Goal: Check status

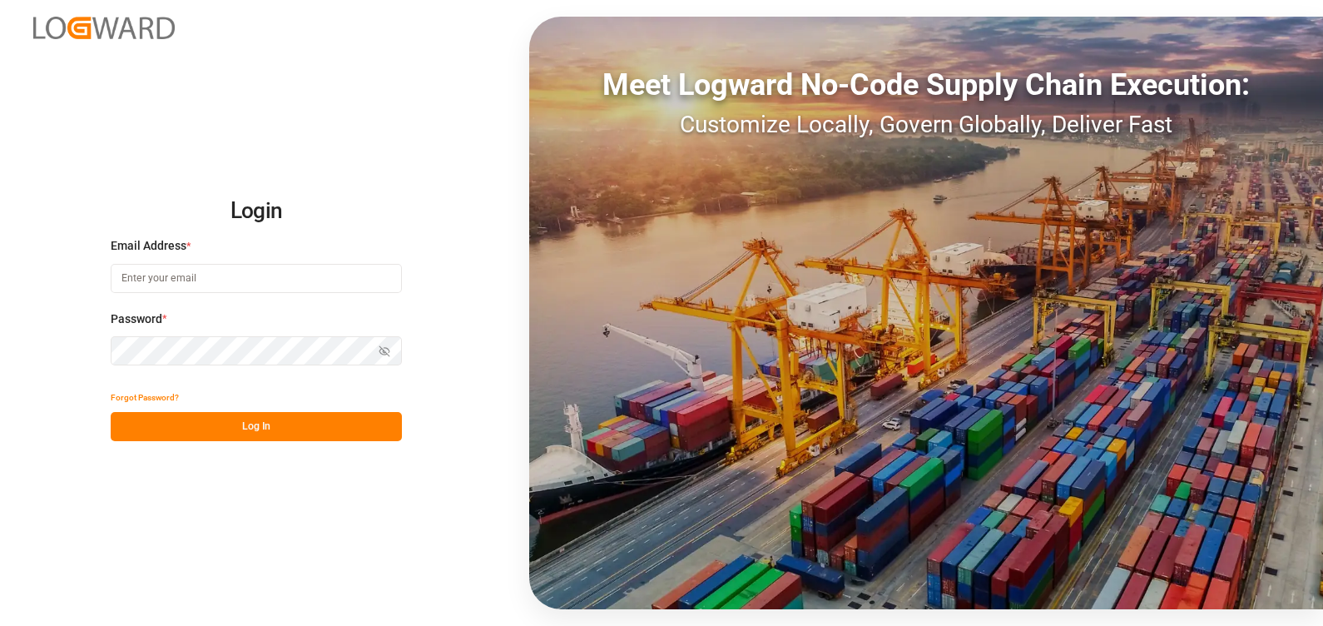
type input "[PERSON_NAME][EMAIL_ADDRESS][PERSON_NAME][DOMAIN_NAME]"
click at [277, 425] on button "Log In" at bounding box center [256, 426] width 291 height 29
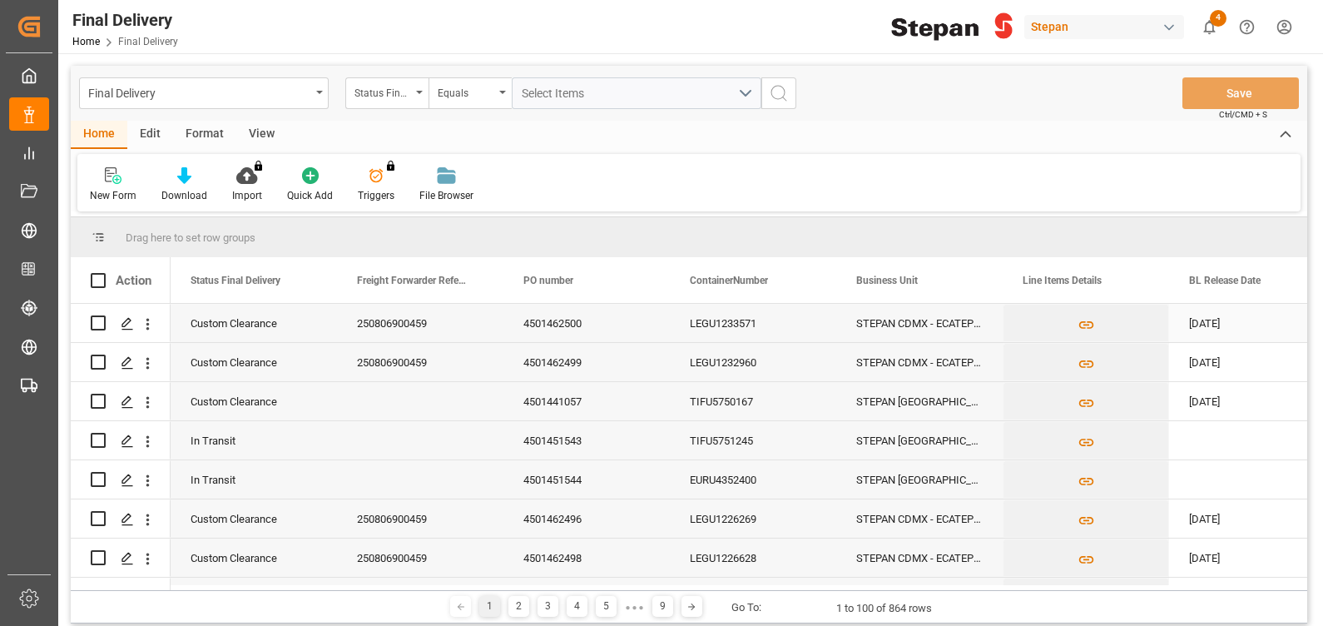
click at [411, 320] on div "250806900459" at bounding box center [420, 323] width 166 height 38
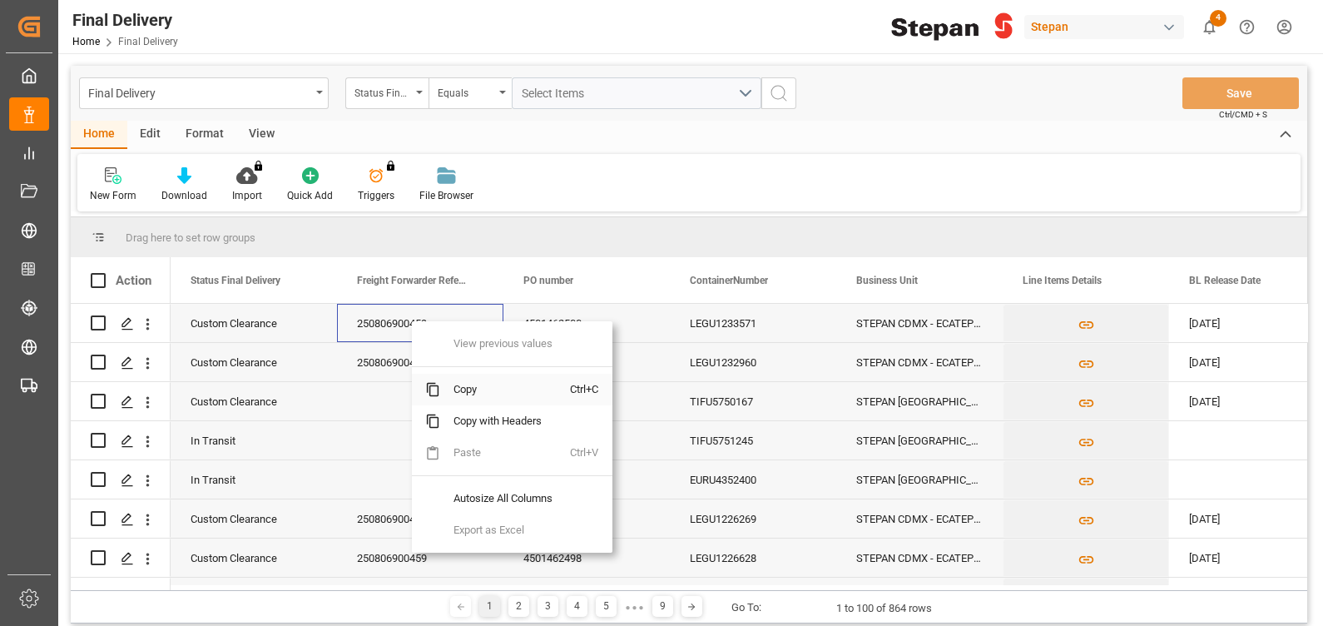
click at [488, 388] on span "Copy" at bounding box center [505, 390] width 130 height 32
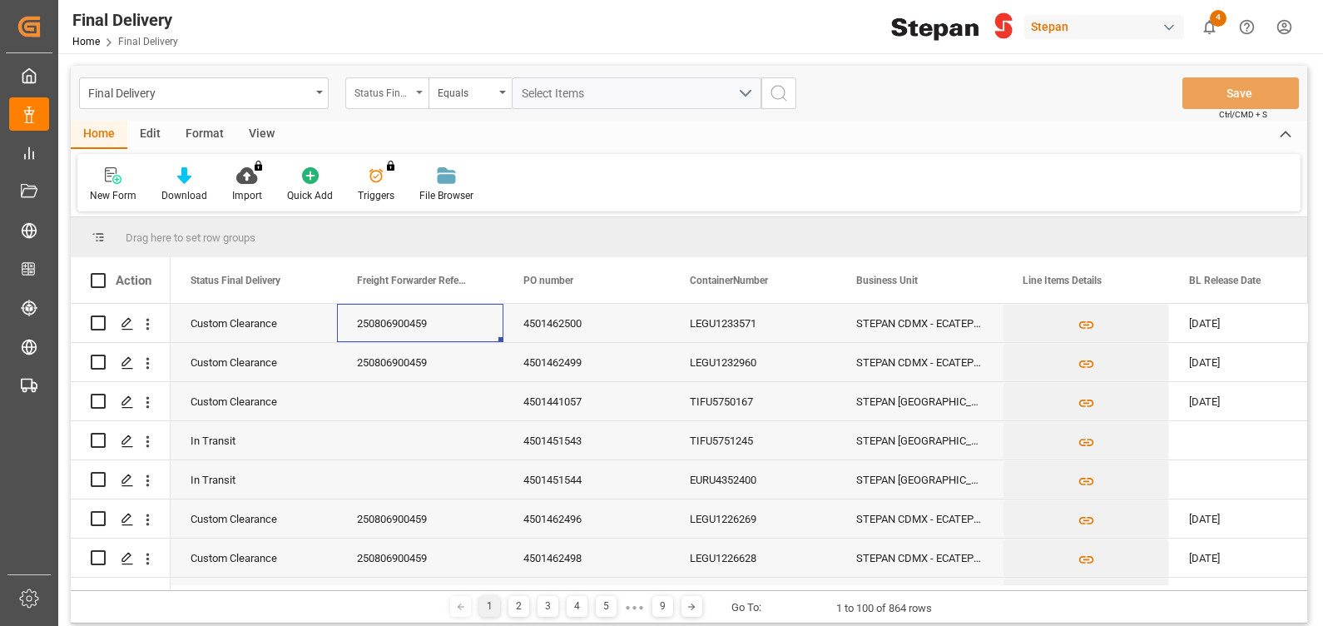
click at [389, 95] on div "Status Final Delivery" at bounding box center [382, 91] width 57 height 19
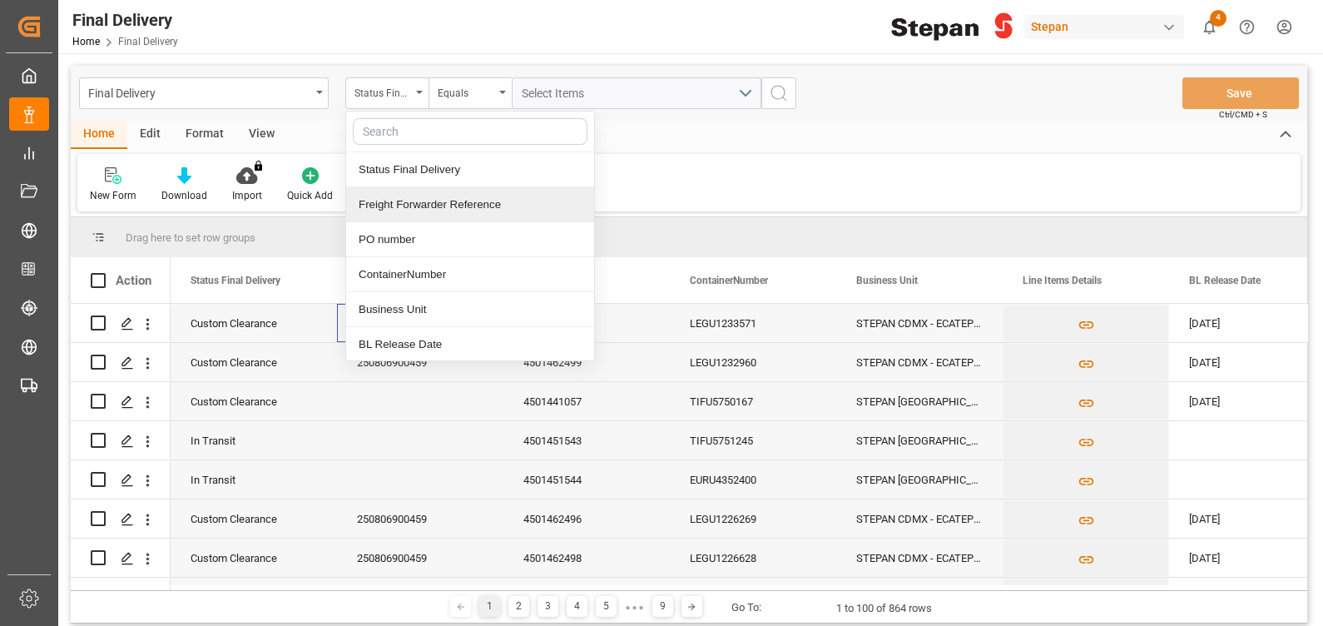
click at [431, 193] on div "Freight Forwarder Reference" at bounding box center [470, 204] width 248 height 35
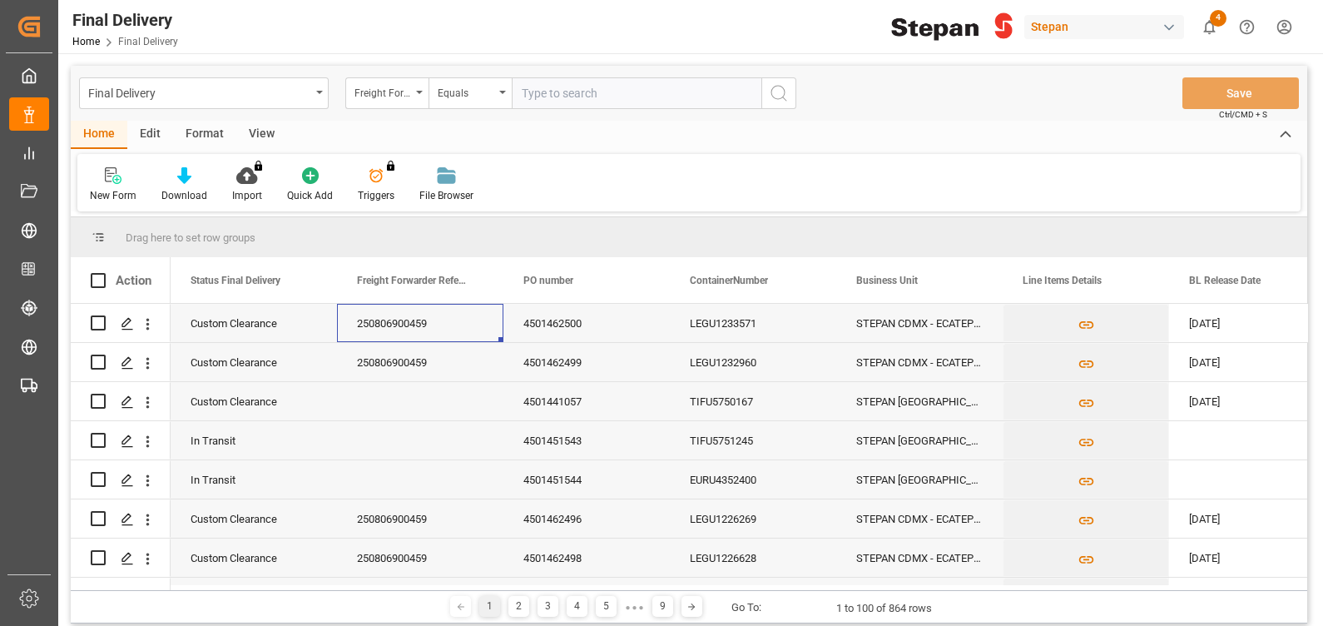
click at [569, 97] on input "text" at bounding box center [637, 93] width 250 height 32
type input "250806900459"
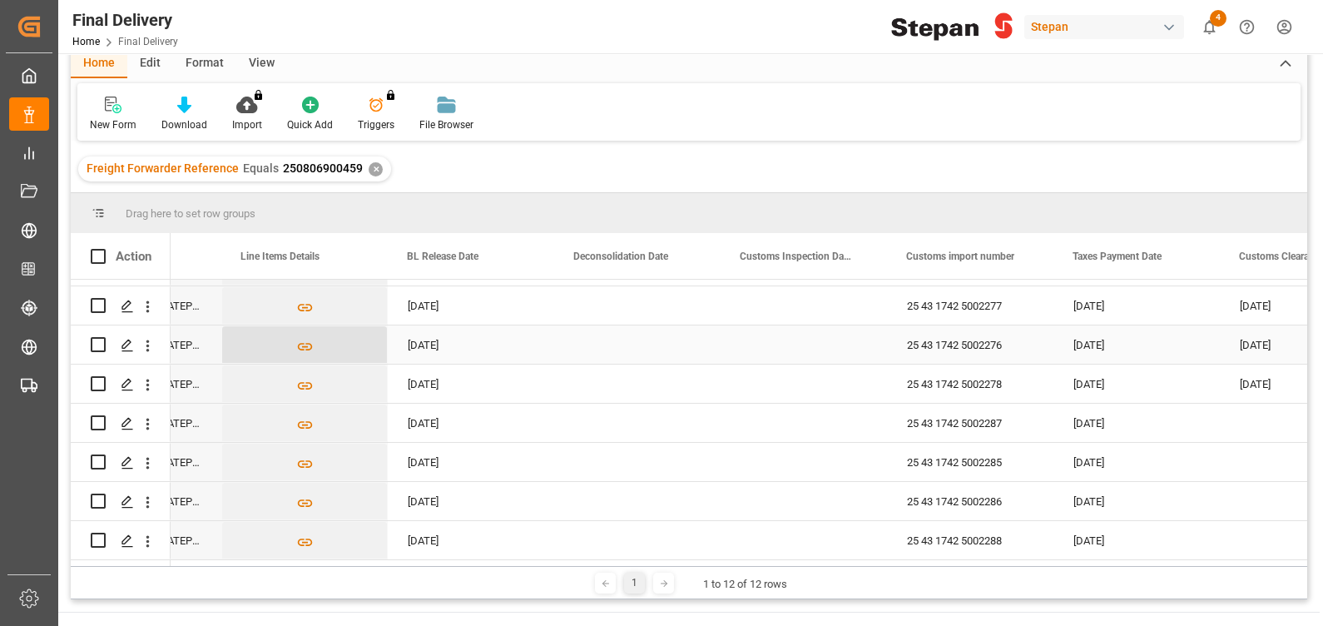
scroll to position [0, 314]
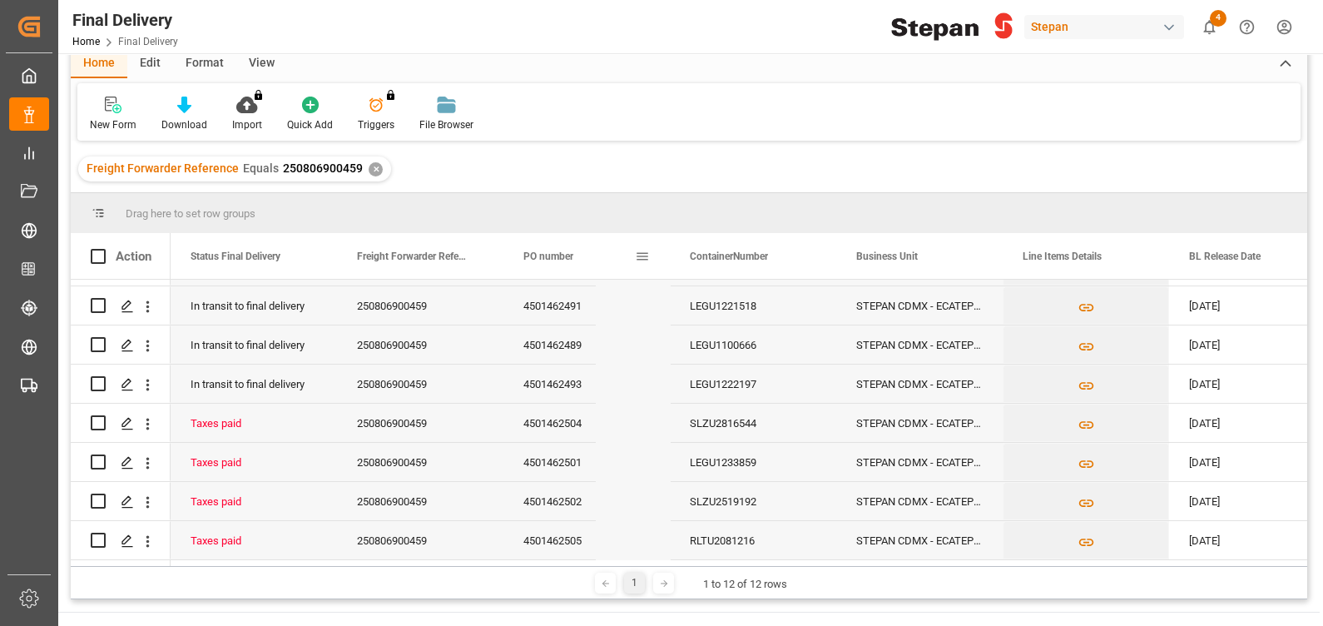
click at [557, 259] on span "PO number" at bounding box center [548, 256] width 50 height 12
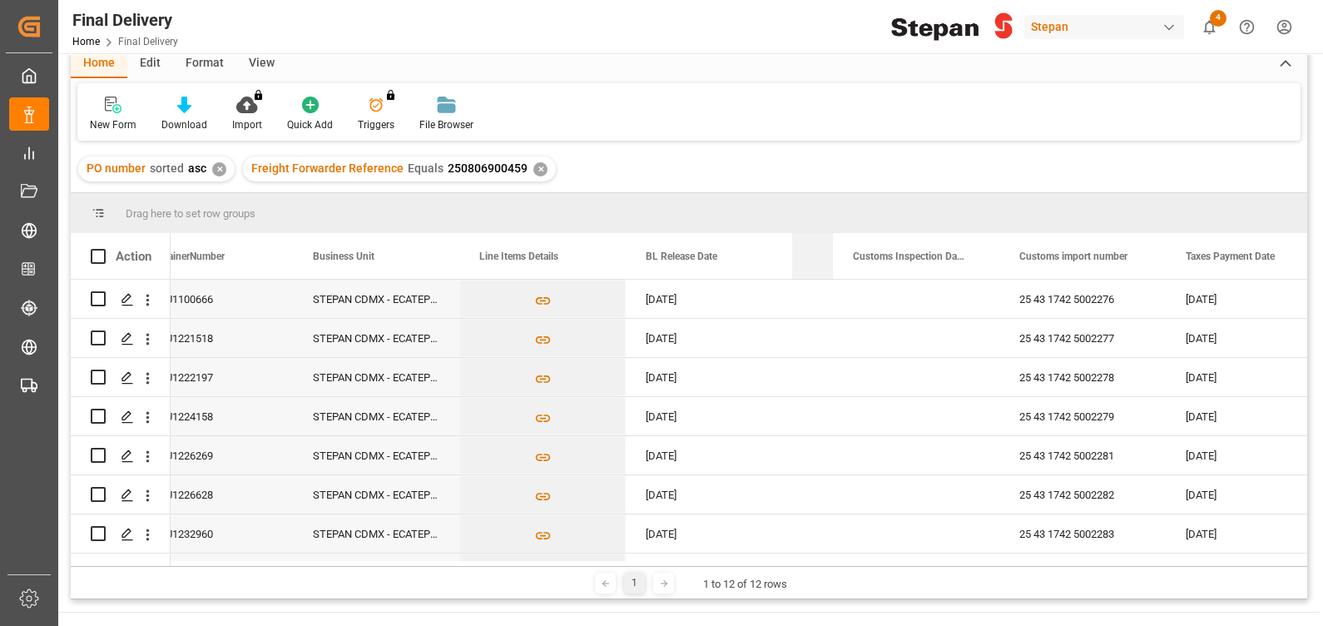
drag, startPoint x: 957, startPoint y: 252, endPoint x: 819, endPoint y: 252, distance: 138.1
click at [819, 252] on div "Deconsolidation Date" at bounding box center [812, 256] width 41 height 46
click at [792, 254] on div "Deconsolidation Date" at bounding box center [812, 256] width 41 height 46
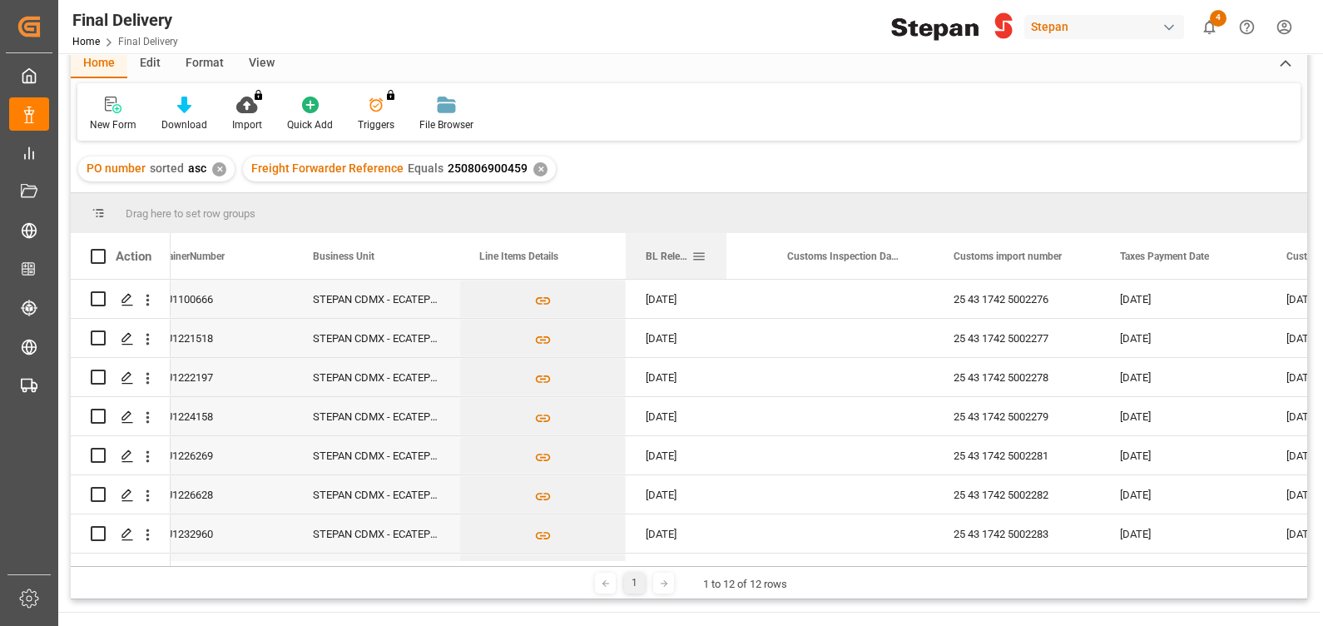
drag, startPoint x: 788, startPoint y: 255, endPoint x: 724, endPoint y: 267, distance: 65.1
click at [724, 267] on div at bounding box center [726, 256] width 7 height 46
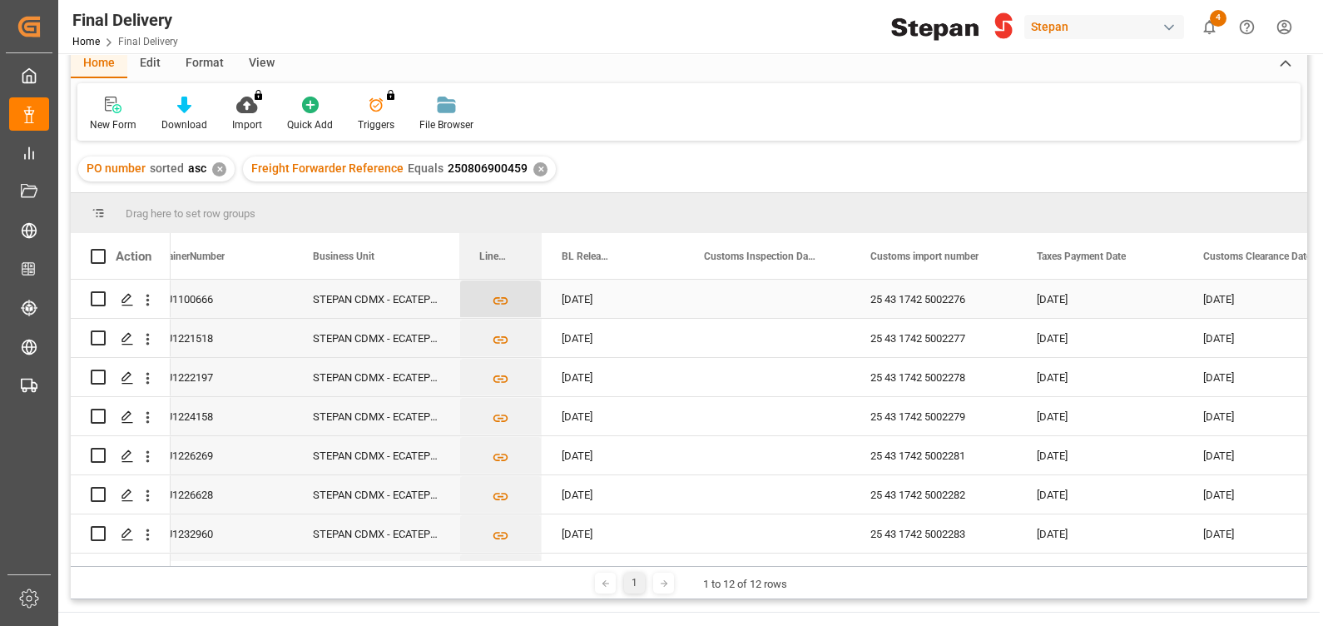
drag, startPoint x: 623, startPoint y: 262, endPoint x: 542, endPoint y: 281, distance: 82.9
click at [542, 281] on div "Action PO number 1 ContainerNumber Business Unit VERDE" at bounding box center [689, 399] width 1236 height 333
click at [854, 258] on div "Customs import number" at bounding box center [937, 256] width 166 height 46
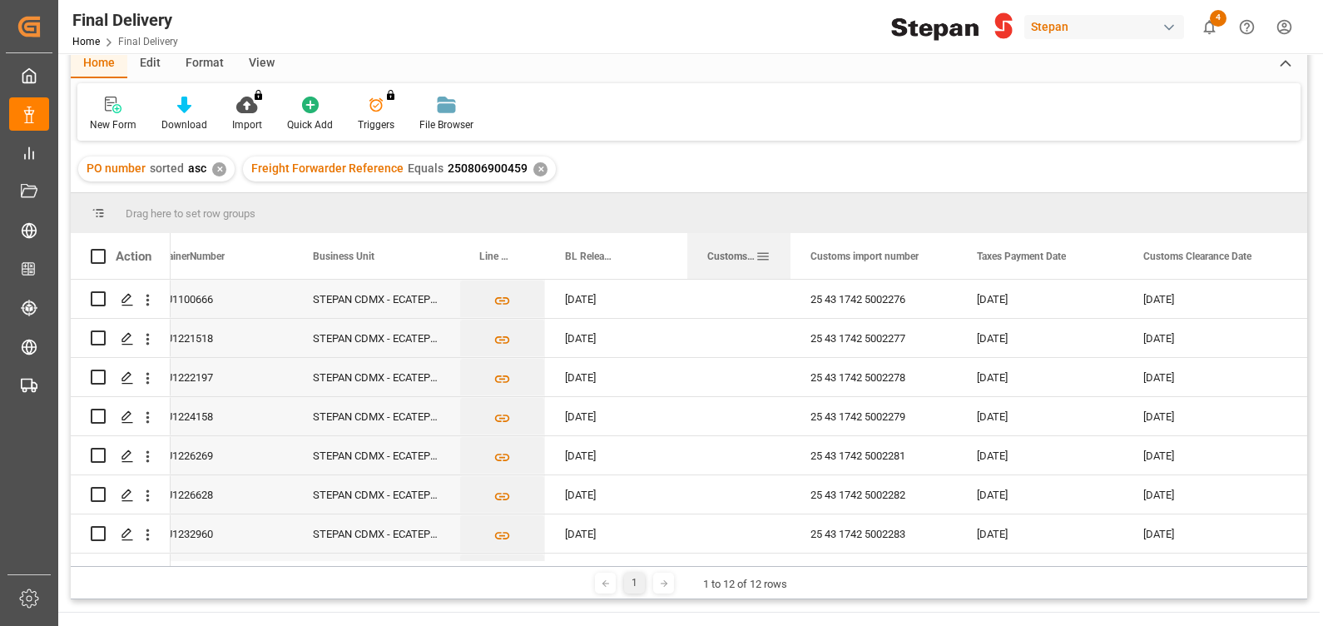
drag, startPoint x: 849, startPoint y: 258, endPoint x: 786, endPoint y: 258, distance: 63.2
click at [787, 258] on div at bounding box center [790, 256] width 7 height 46
